Goal: Task Accomplishment & Management: Use online tool/utility

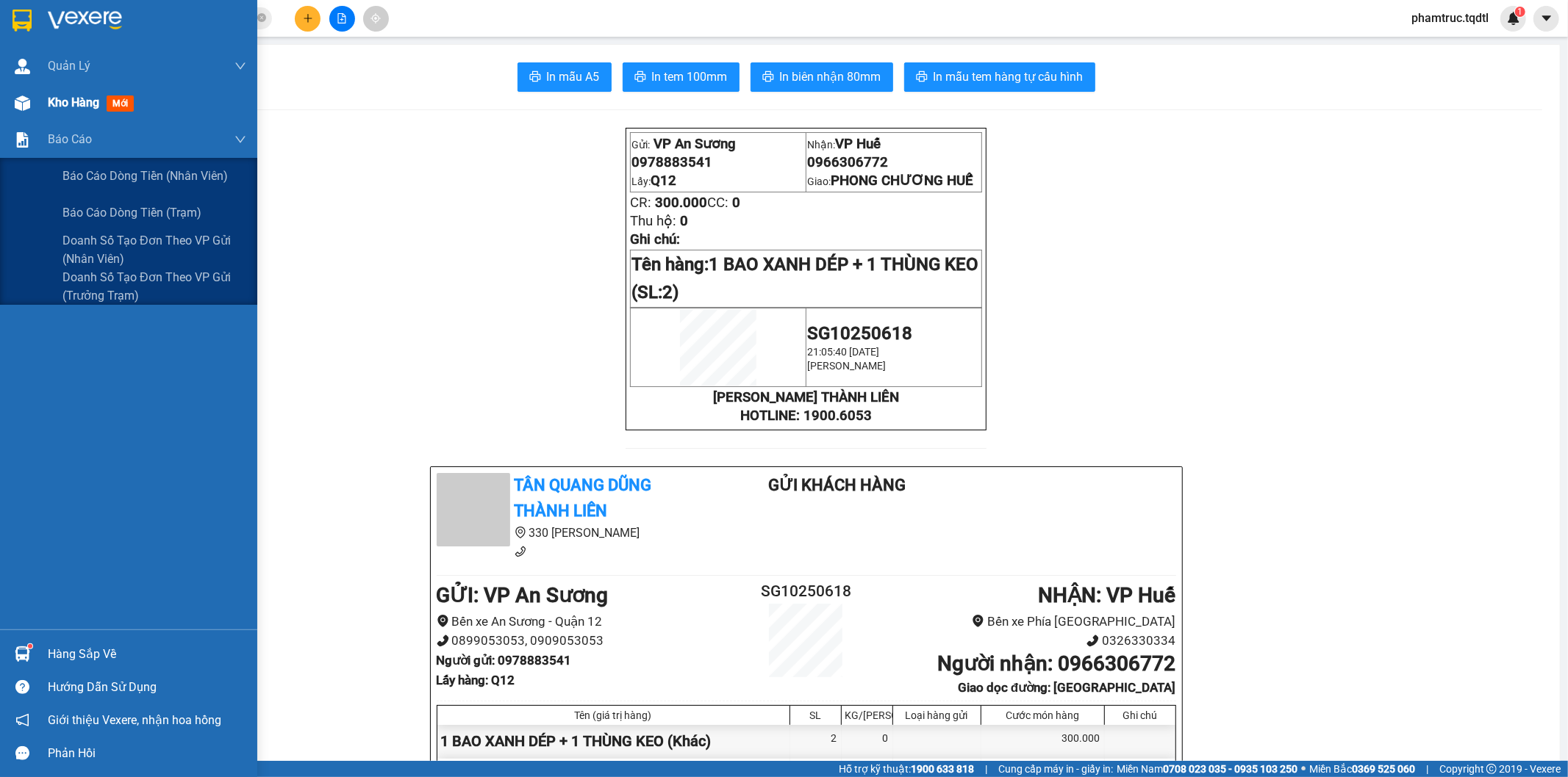
scroll to position [297, 0]
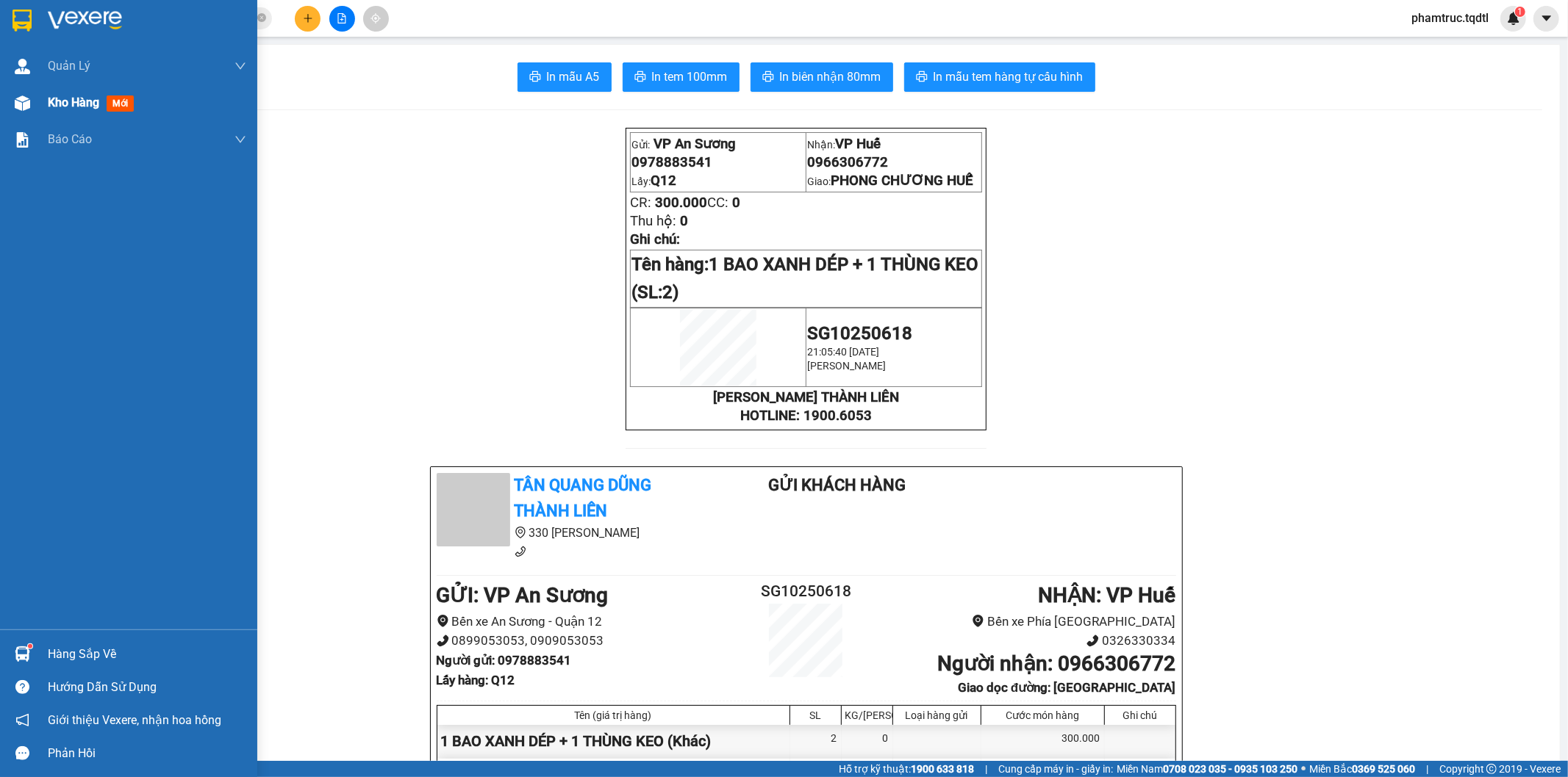
click at [41, 108] on div "Kho hàng mới" at bounding box center [128, 103] width 257 height 37
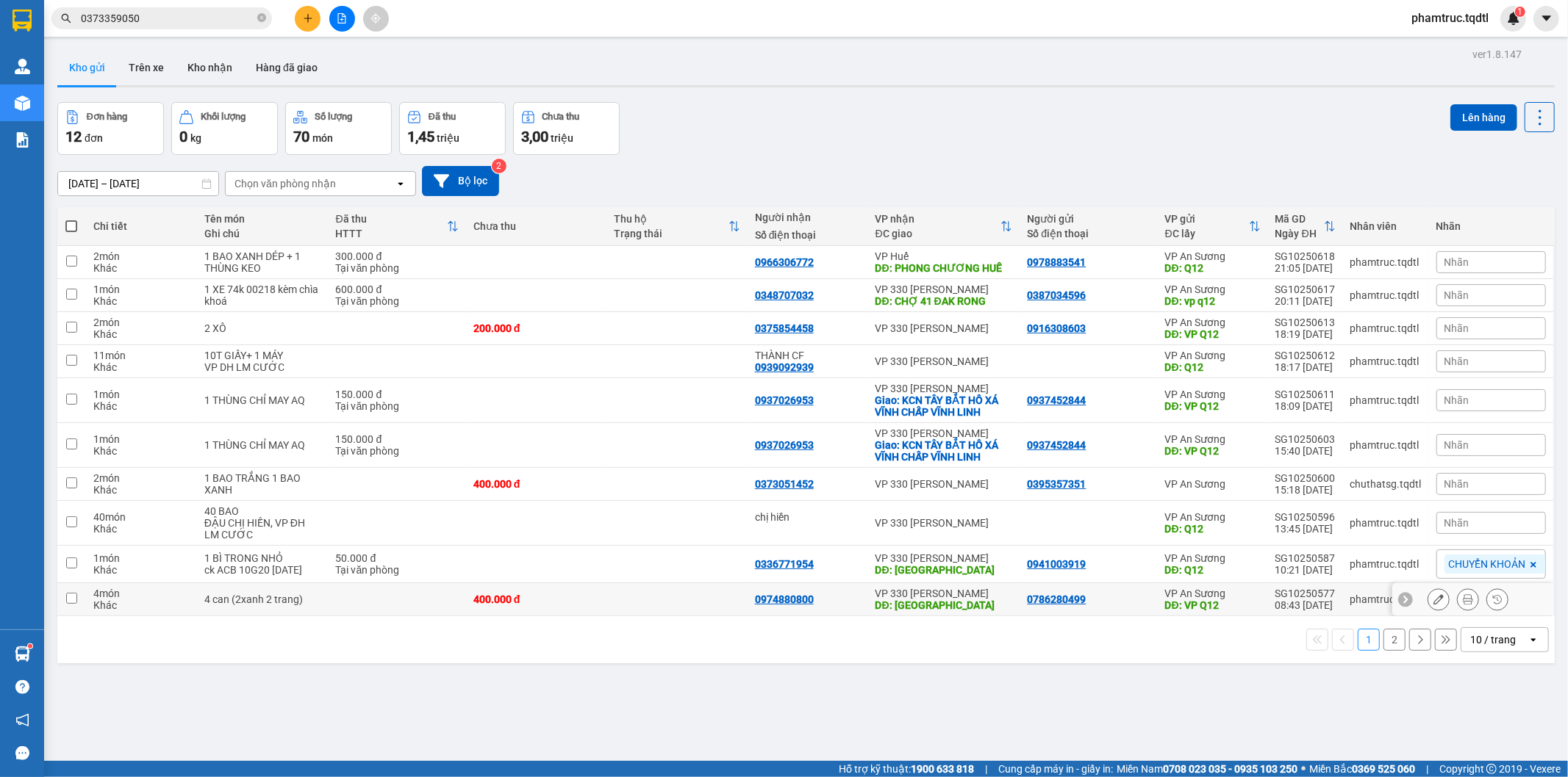
click at [75, 600] on td at bounding box center [72, 600] width 29 height 33
checkbox input "true"
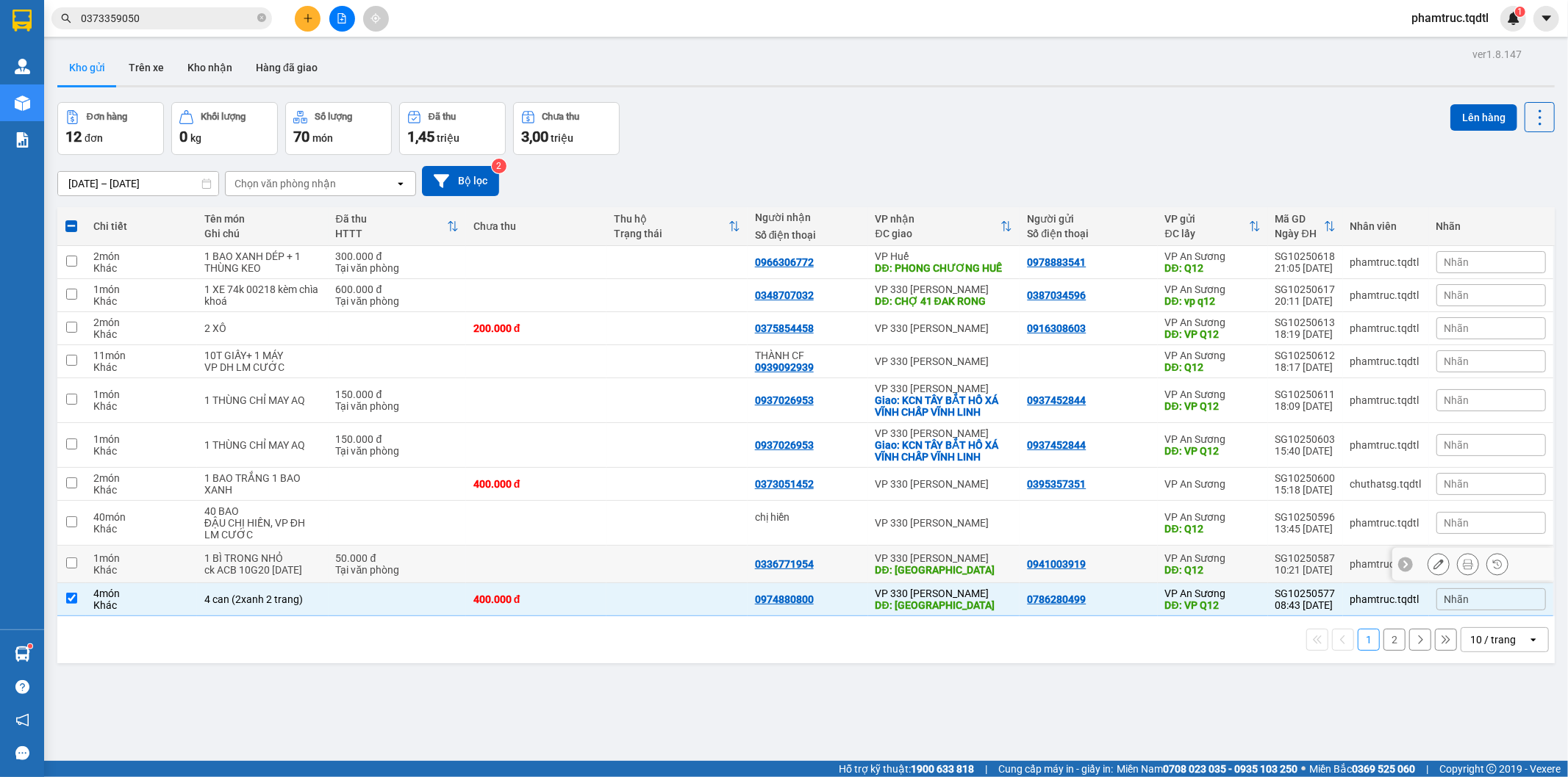
click at [70, 569] on input "checkbox" at bounding box center [72, 563] width 11 height 11
checkbox input "true"
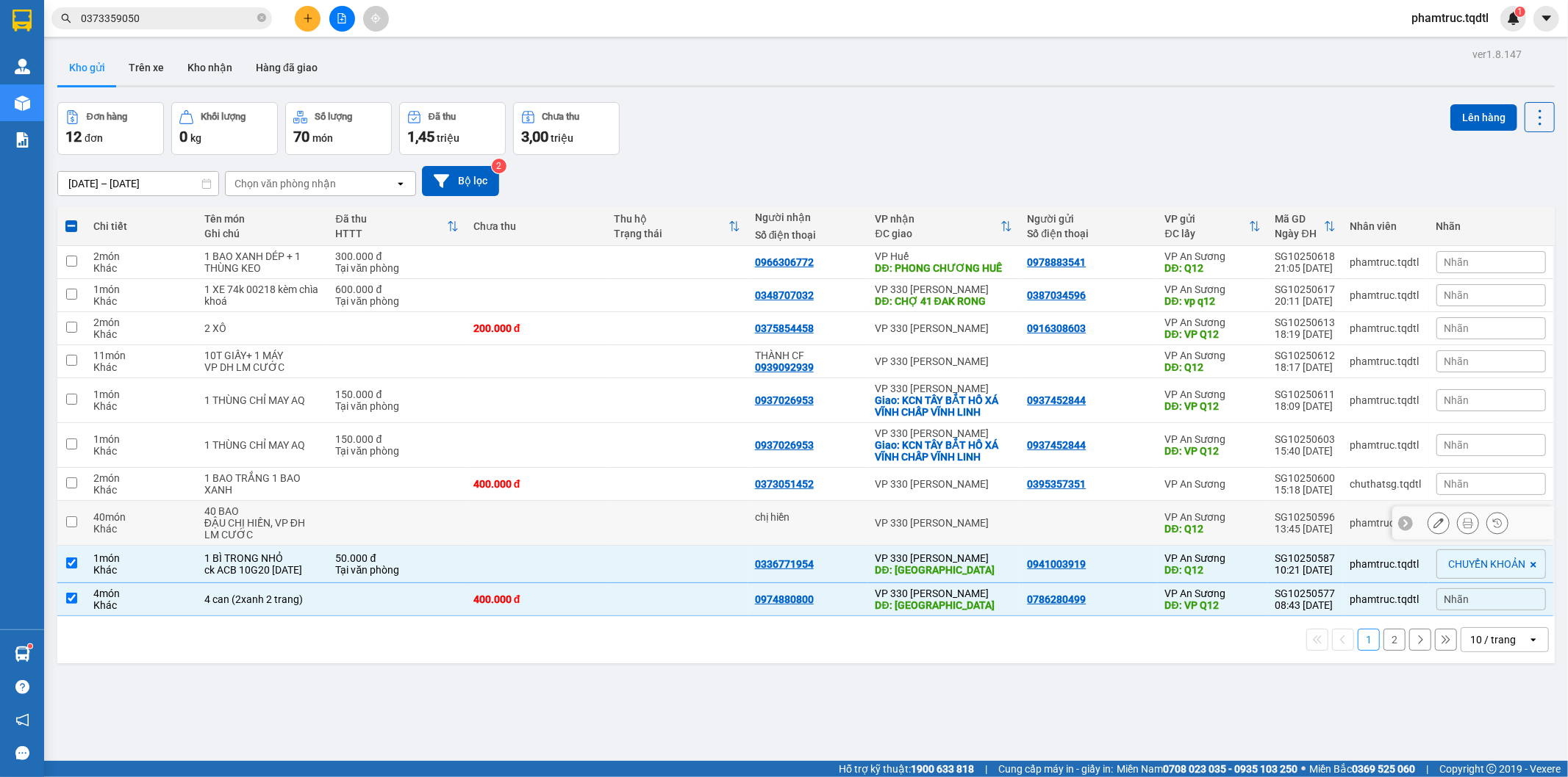
click at [70, 523] on input "checkbox" at bounding box center [72, 522] width 11 height 11
checkbox input "true"
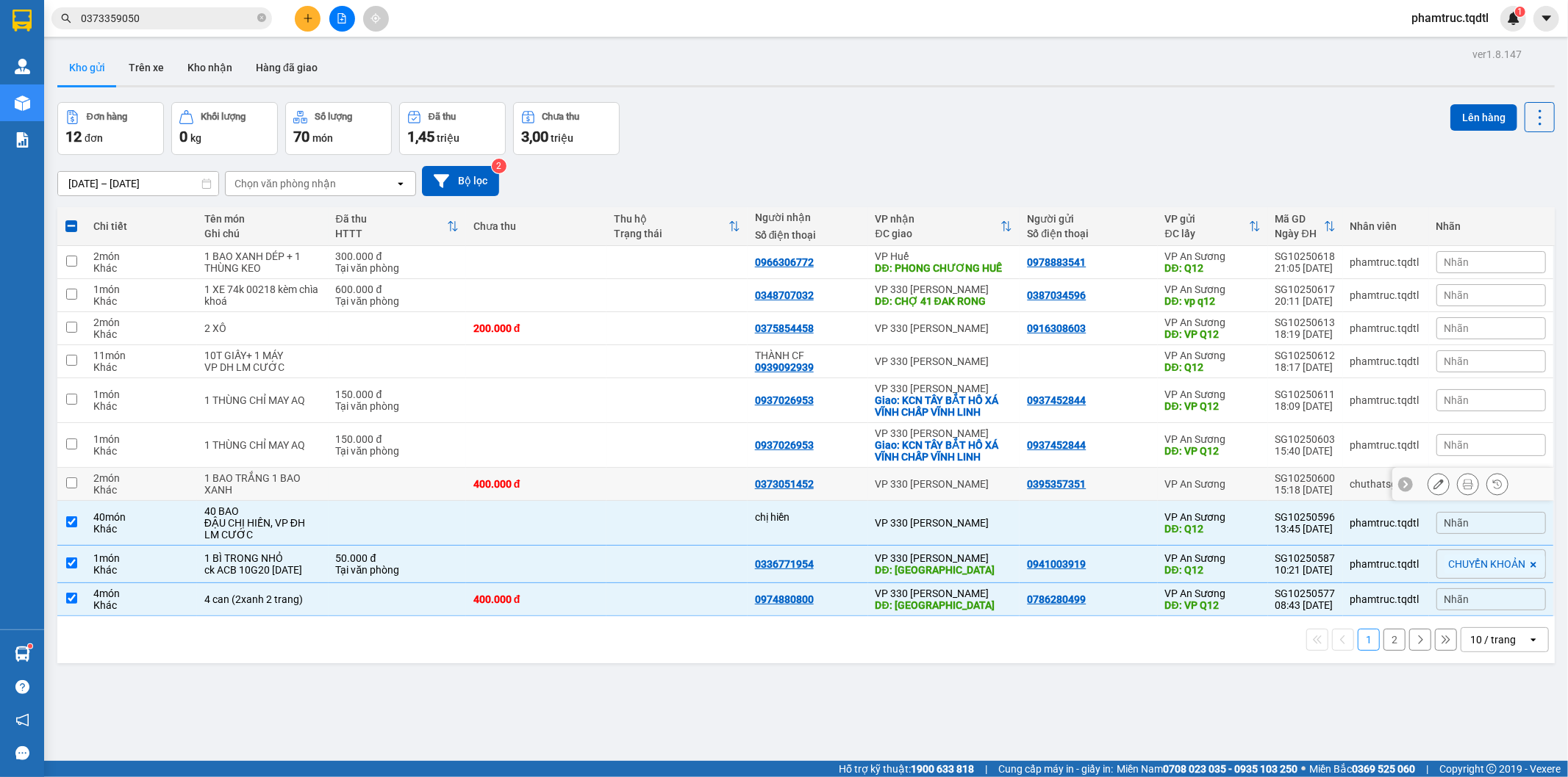
click at [70, 484] on input "checkbox" at bounding box center [72, 483] width 11 height 11
checkbox input "true"
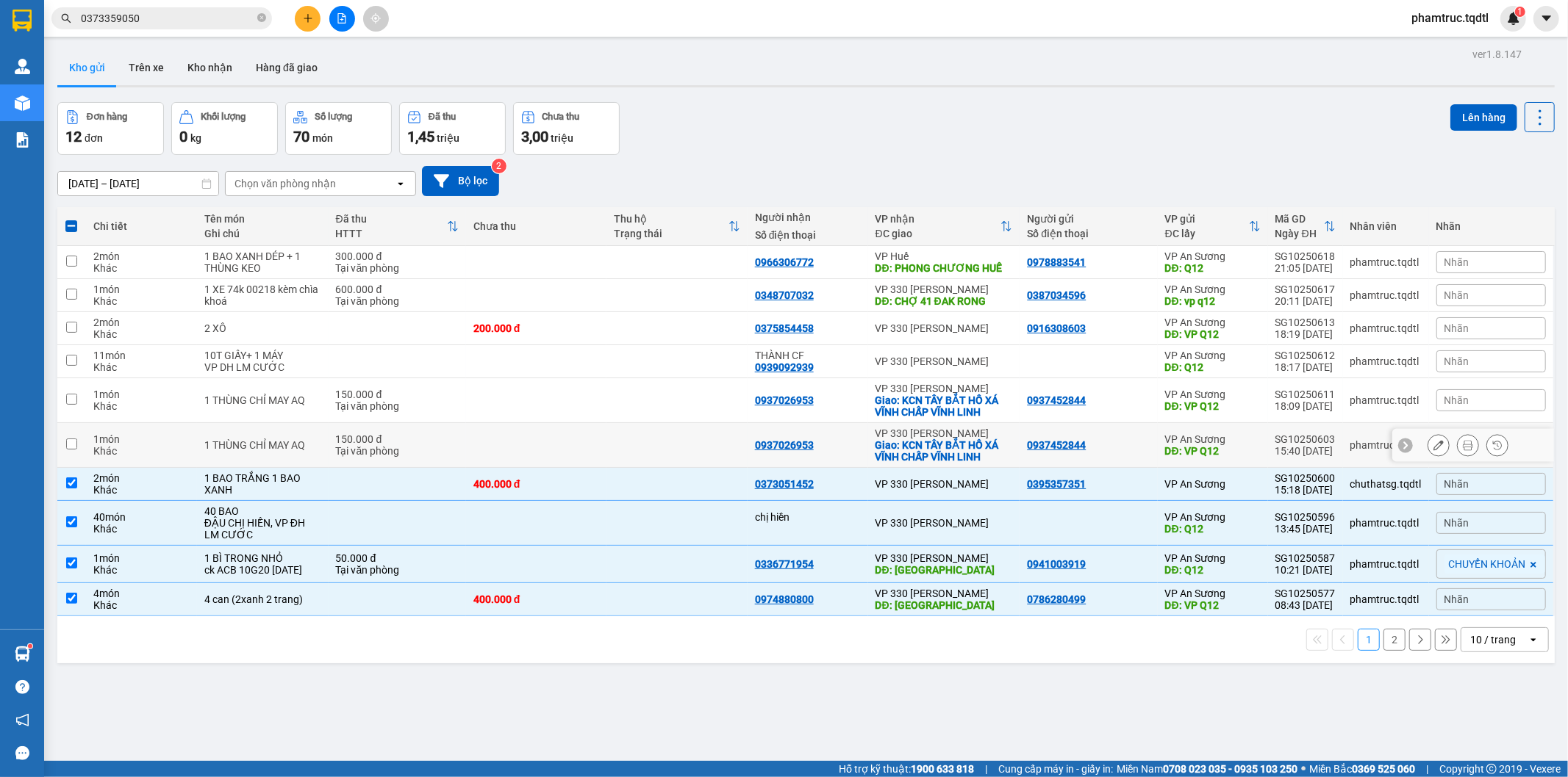
click at [73, 448] on input "checkbox" at bounding box center [72, 444] width 11 height 11
checkbox input "true"
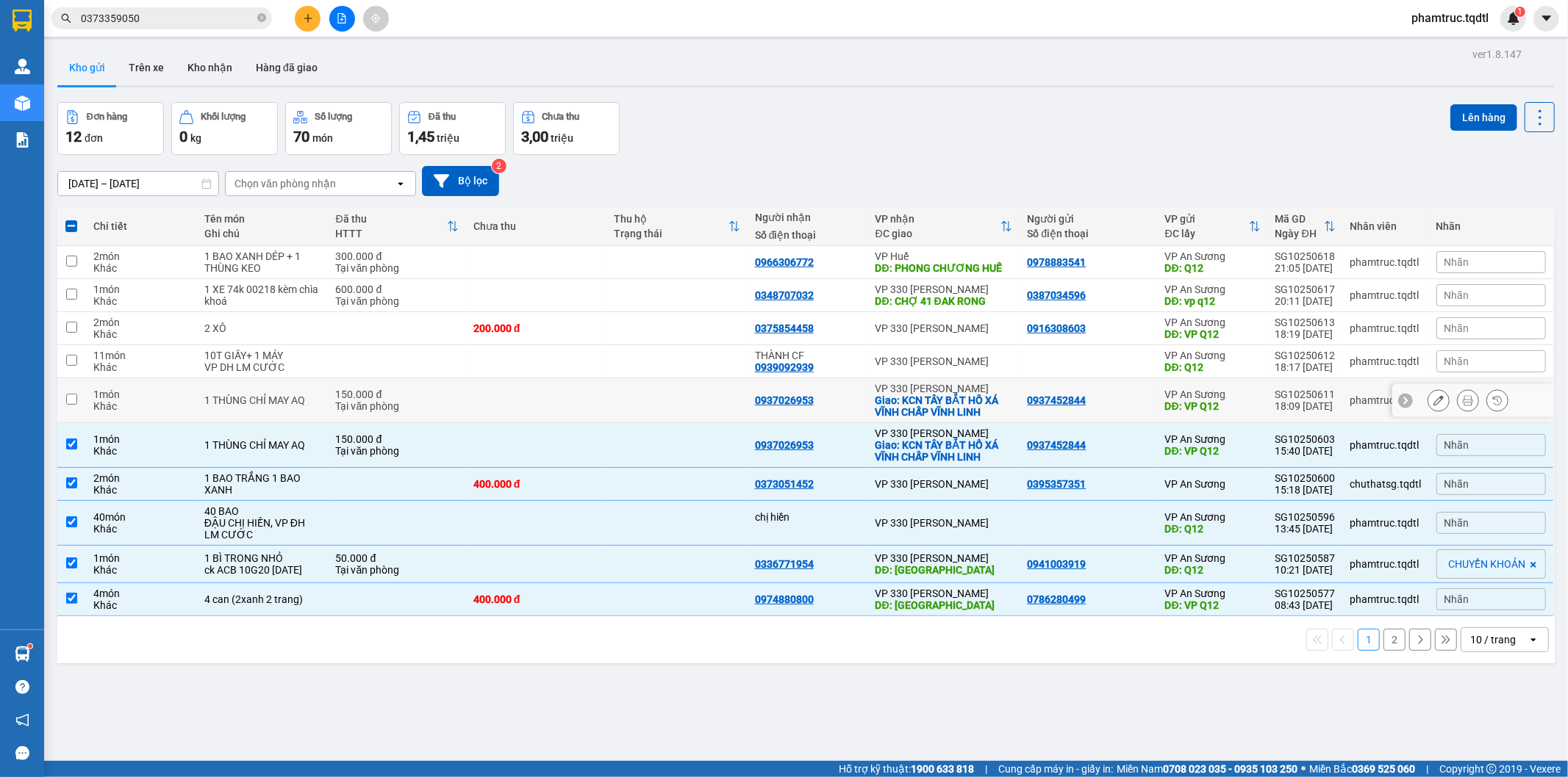
click at [84, 393] on td at bounding box center [72, 401] width 29 height 45
checkbox input "true"
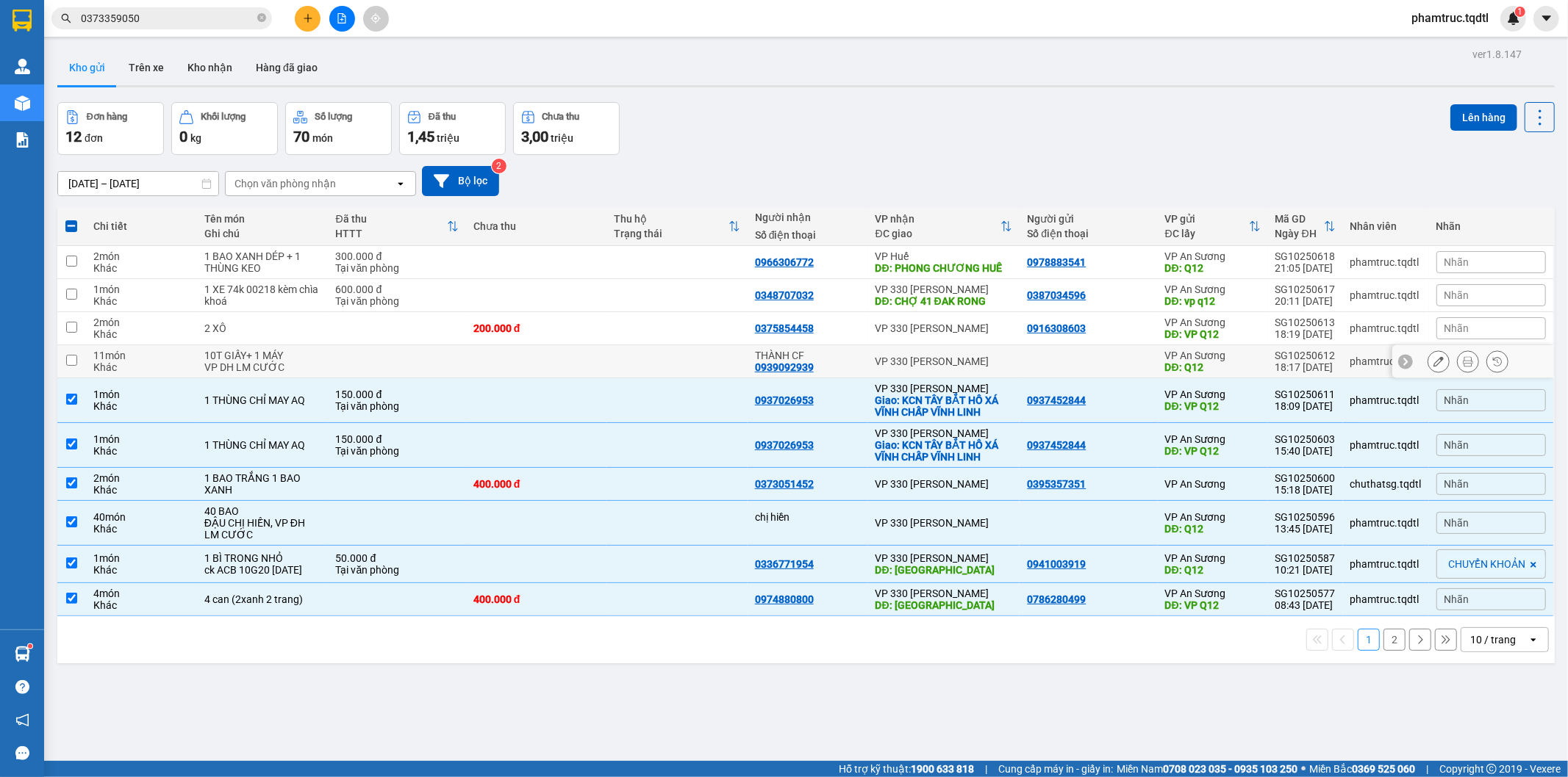
click at [84, 360] on td at bounding box center [72, 362] width 29 height 33
checkbox input "true"
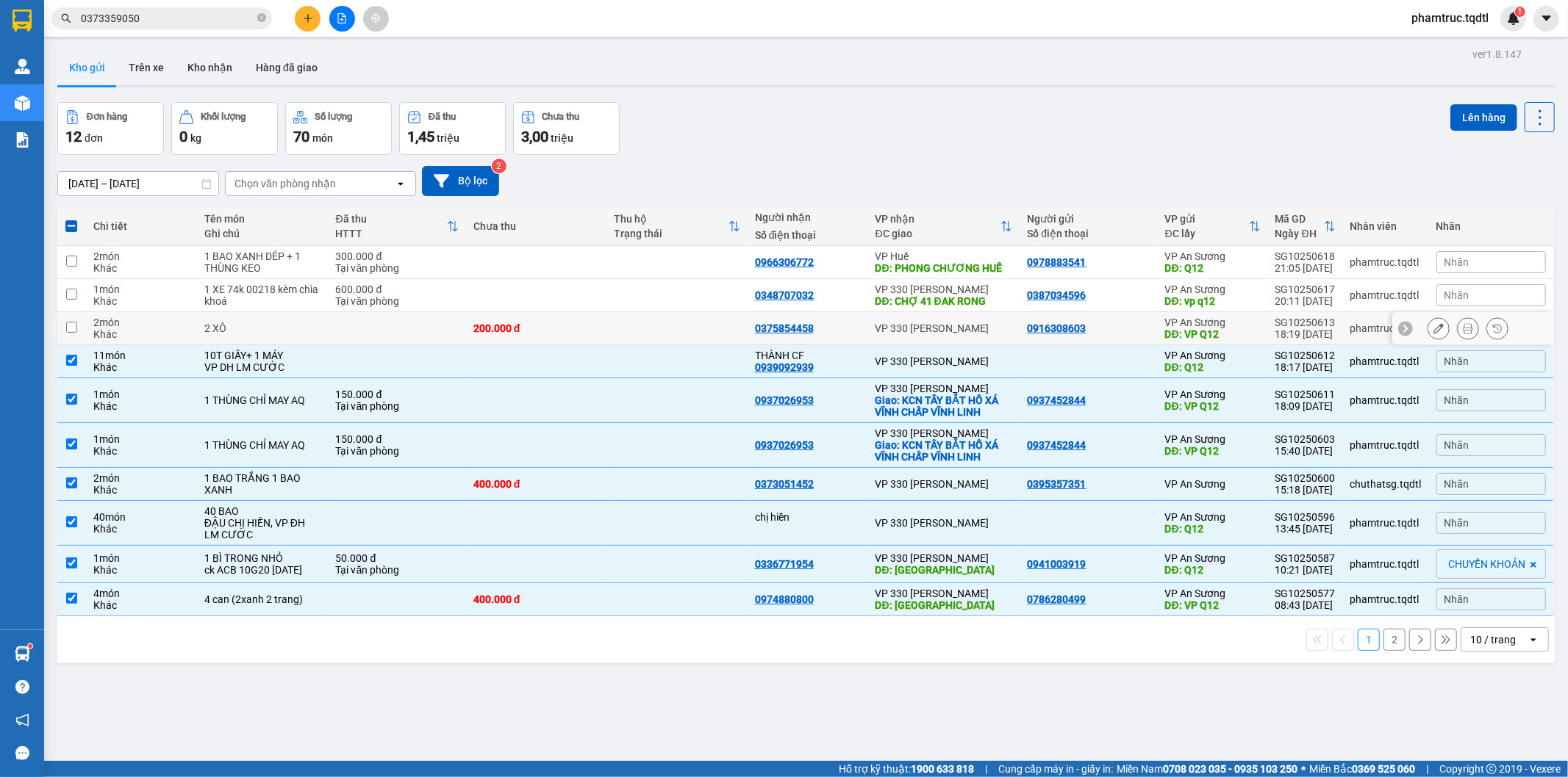
click at [86, 331] on td "2 món Khác" at bounding box center [142, 329] width 111 height 33
checkbox input "true"
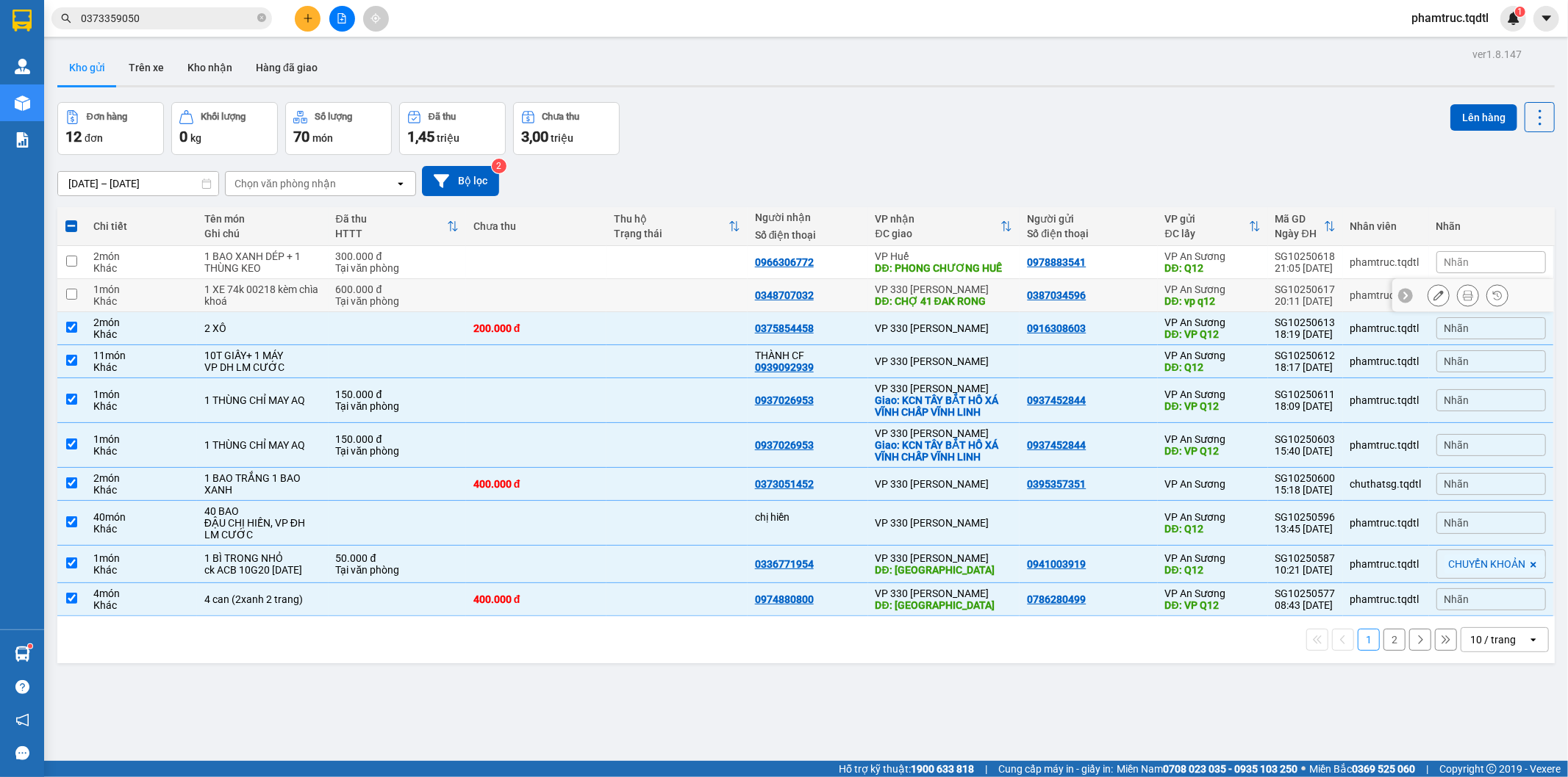
click at [86, 301] on td "1 món Khác" at bounding box center [142, 296] width 111 height 33
checkbox input "true"
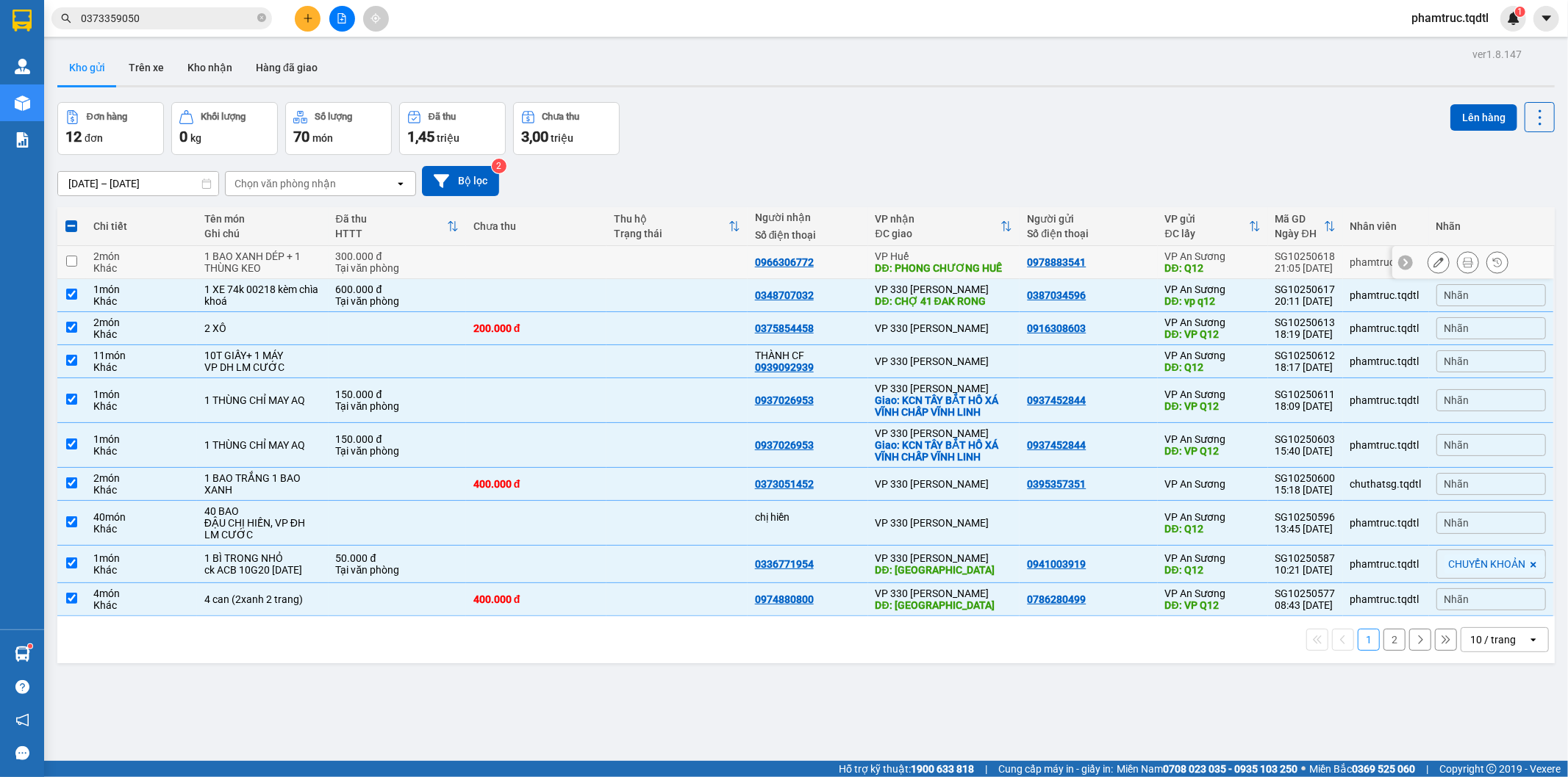
click at [79, 255] on td at bounding box center [72, 263] width 29 height 33
checkbox input "true"
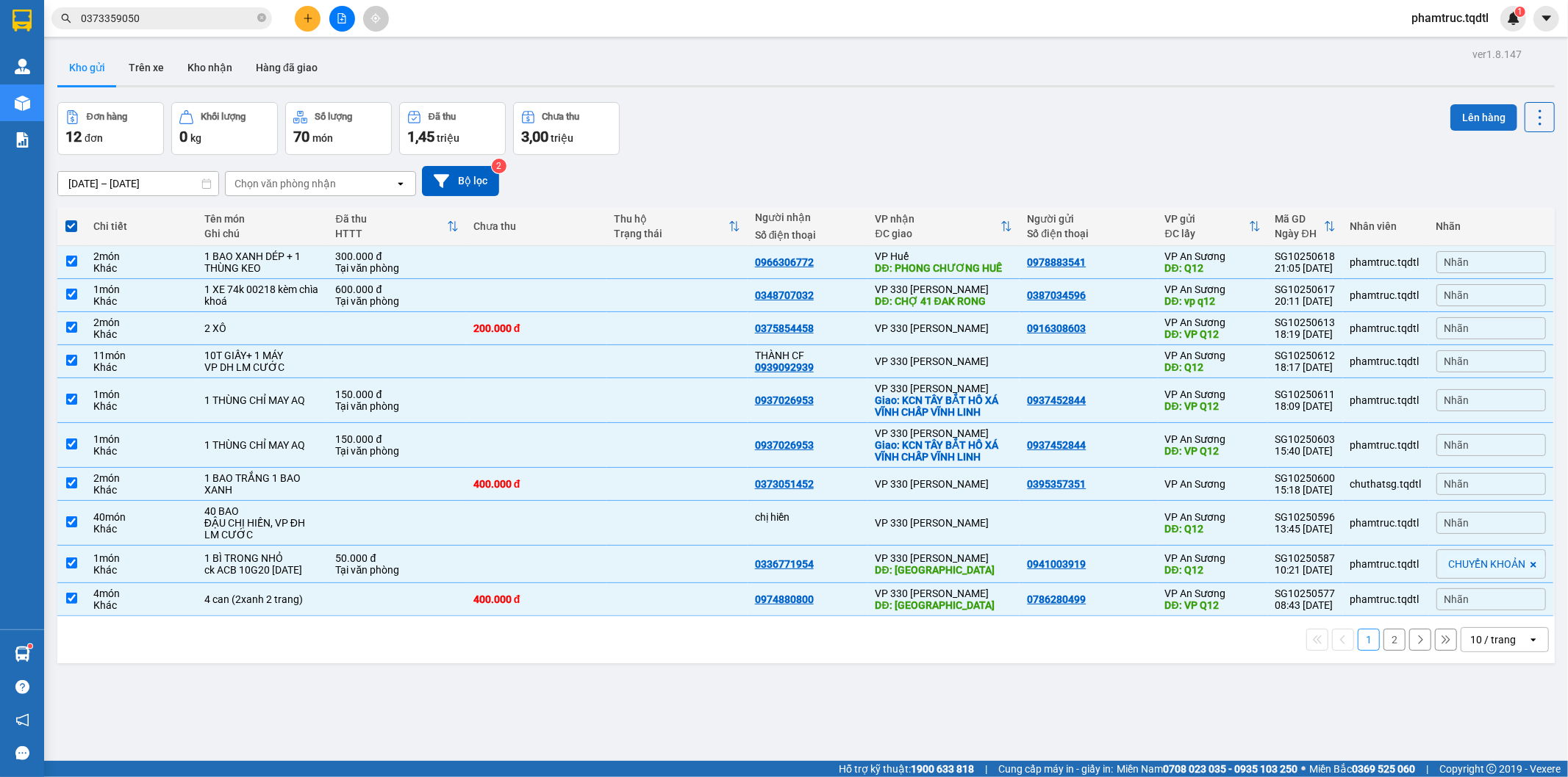
click at [1483, 108] on button "Lên hàng" at bounding box center [1483, 117] width 67 height 26
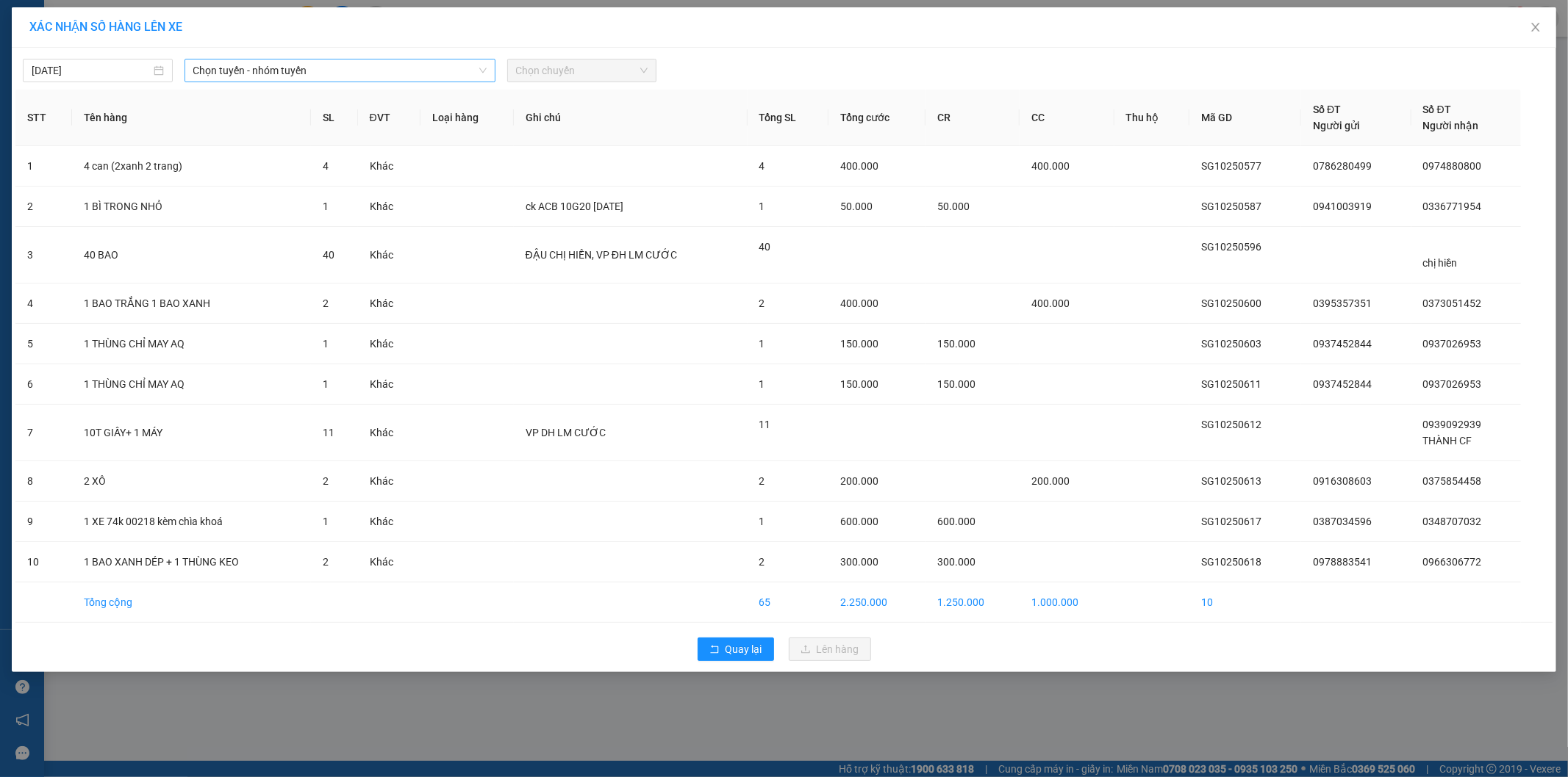
click at [325, 62] on span "Chọn tuyến - nhóm tuyến" at bounding box center [340, 71] width 294 height 22
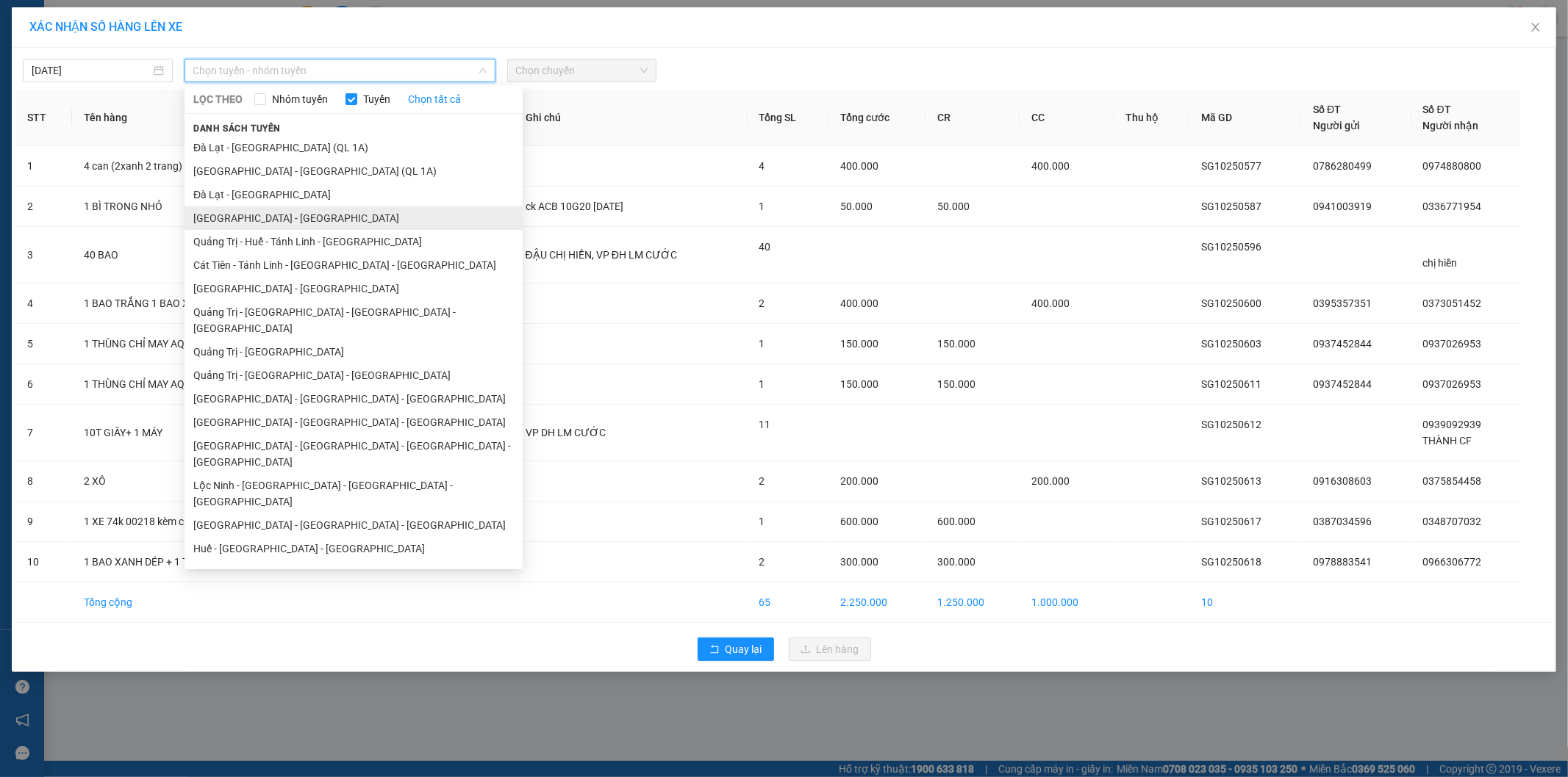
click at [296, 212] on li "[GEOGRAPHIC_DATA] - [GEOGRAPHIC_DATA]" at bounding box center [354, 217] width 338 height 23
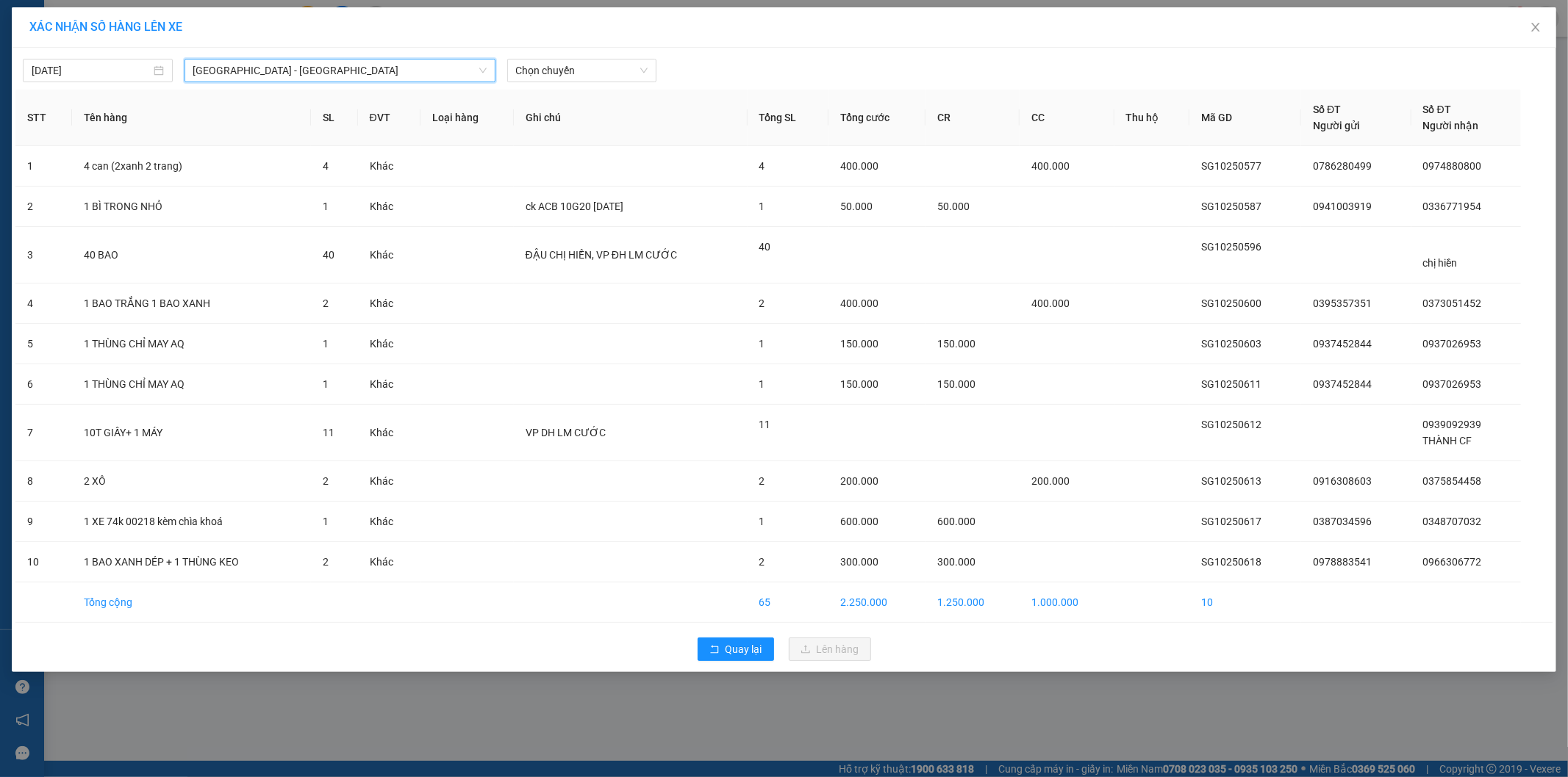
click at [631, 58] on div "[DATE] [GEOGRAPHIC_DATA] - [GEOGRAPHIC_DATA] [GEOGRAPHIC_DATA] - [GEOGRAPHIC_DA…" at bounding box center [784, 66] width 1537 height 31
click at [627, 84] on div "[DATE] [GEOGRAPHIC_DATA] - [GEOGRAPHIC_DATA] LỌC THEO Nhóm tuyến Tuyến Chọn tất…" at bounding box center [784, 359] width 1545 height 625
click at [626, 45] on div "XÁC NHẬN SỐ HÀNG LÊN XE" at bounding box center [784, 28] width 1545 height 41
click at [619, 67] on span "Chọn chuyến" at bounding box center [582, 71] width 132 height 22
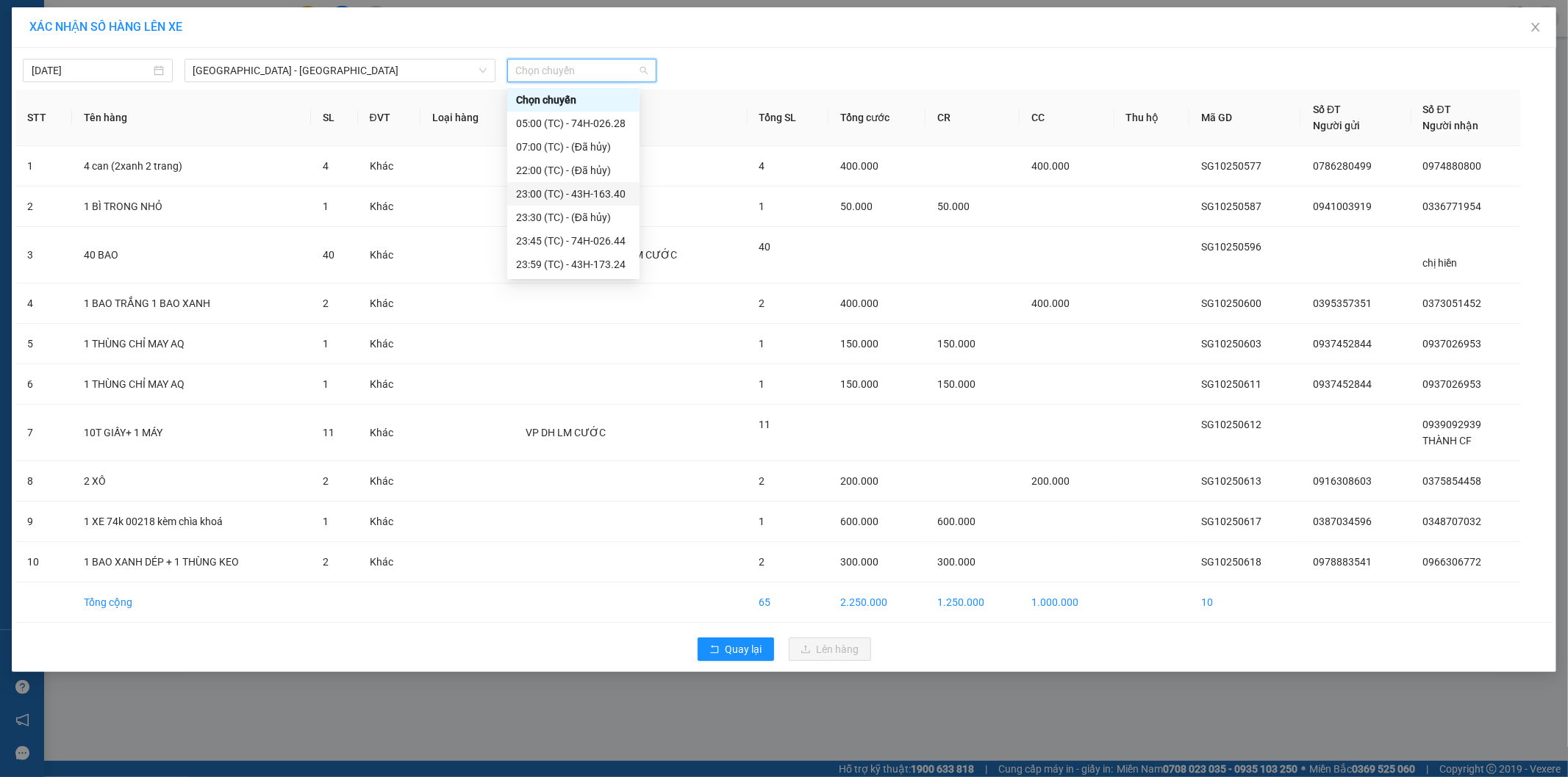
click at [598, 195] on div "23:00 (TC) - 43H-163.40" at bounding box center [573, 193] width 114 height 16
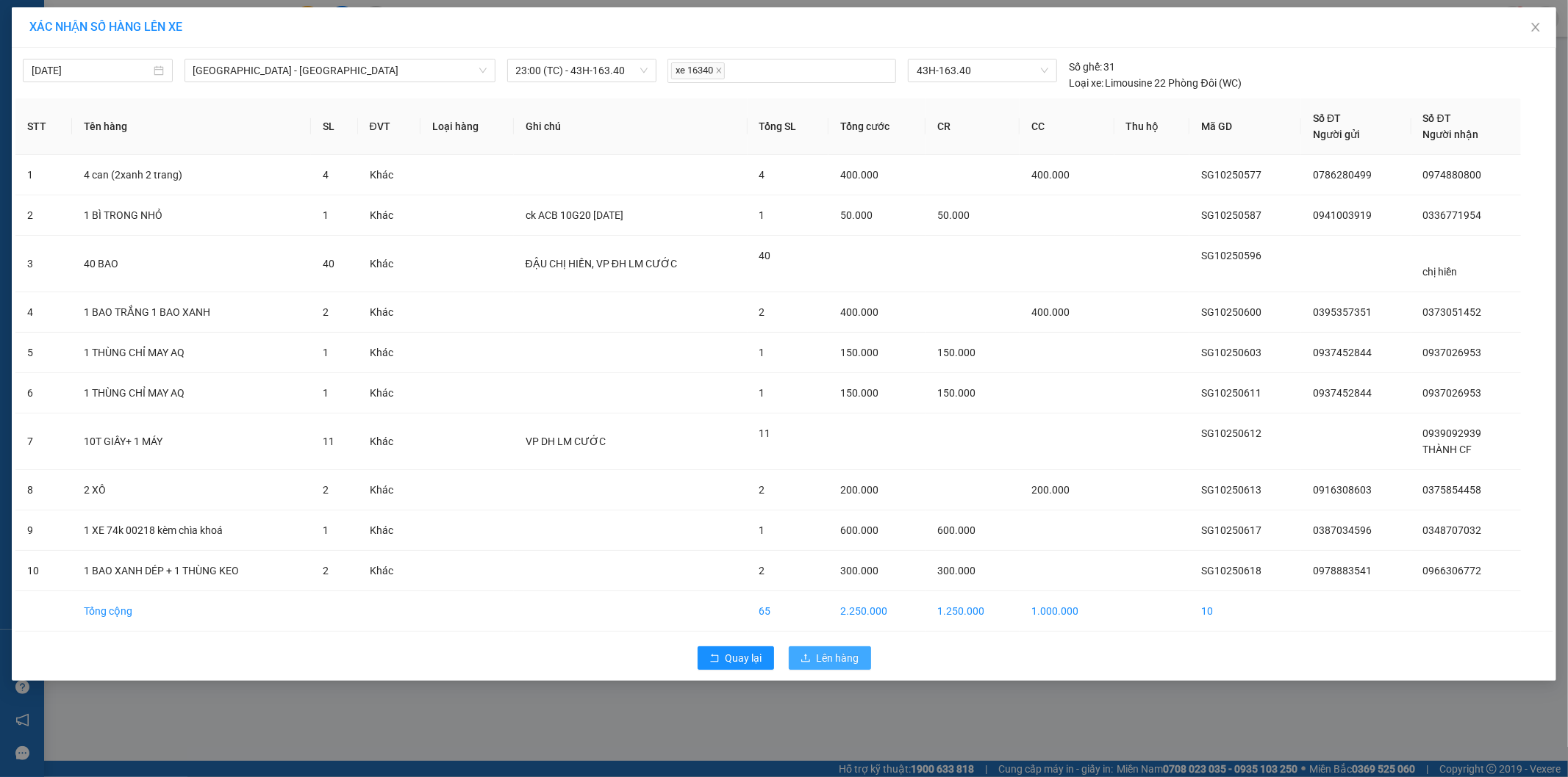
click at [866, 666] on button "Lên hàng" at bounding box center [830, 657] width 83 height 23
